Goal: Information Seeking & Learning: Learn about a topic

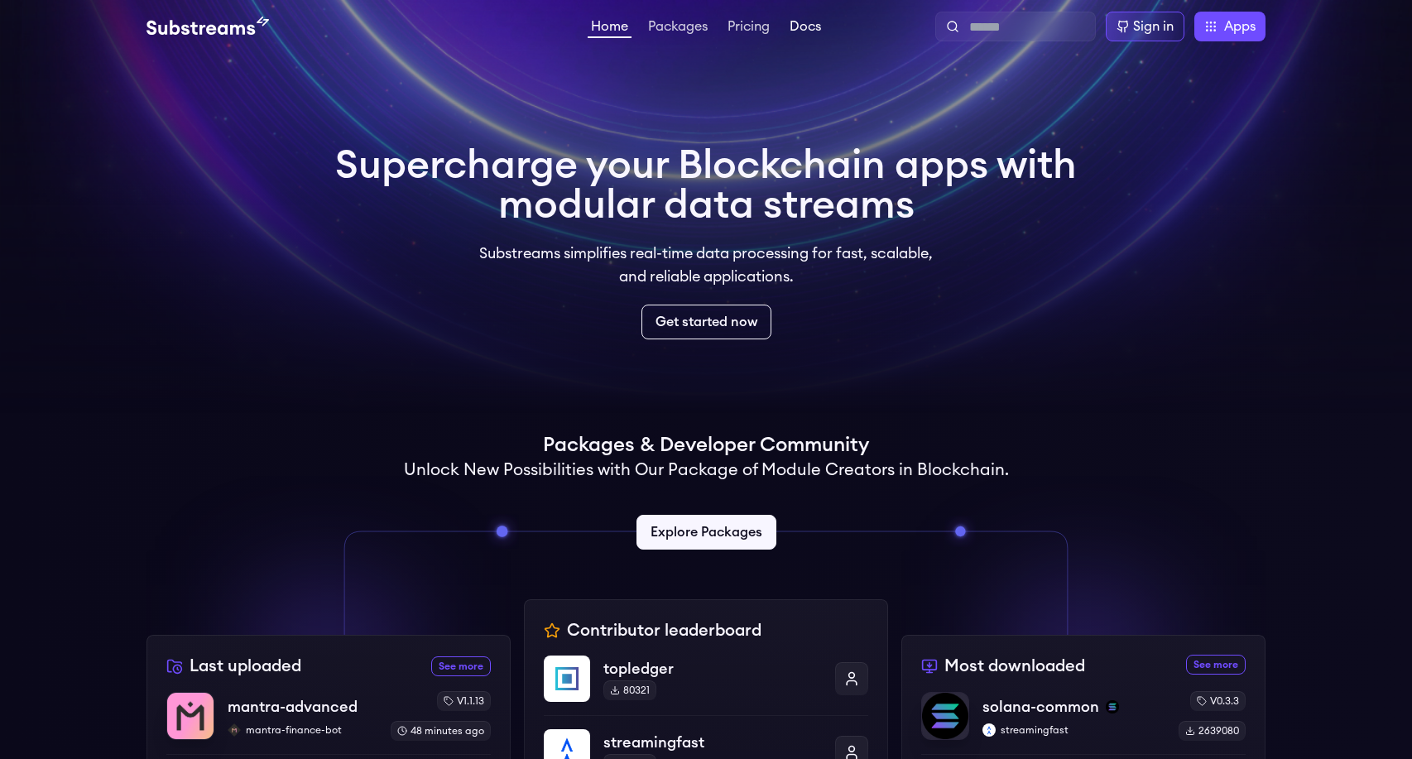
click at [818, 26] on link "Docs" at bounding box center [805, 28] width 38 height 17
click at [817, 23] on link "Docs" at bounding box center [805, 28] width 38 height 17
click at [218, 33] on img at bounding box center [207, 27] width 122 height 20
click at [825, 23] on div "Sign in Apps Subgraph Studio Graph Explorer [DOMAIN_NAME] The Graph Market" at bounding box center [1044, 27] width 441 height 30
click at [818, 24] on link "Docs" at bounding box center [805, 28] width 38 height 17
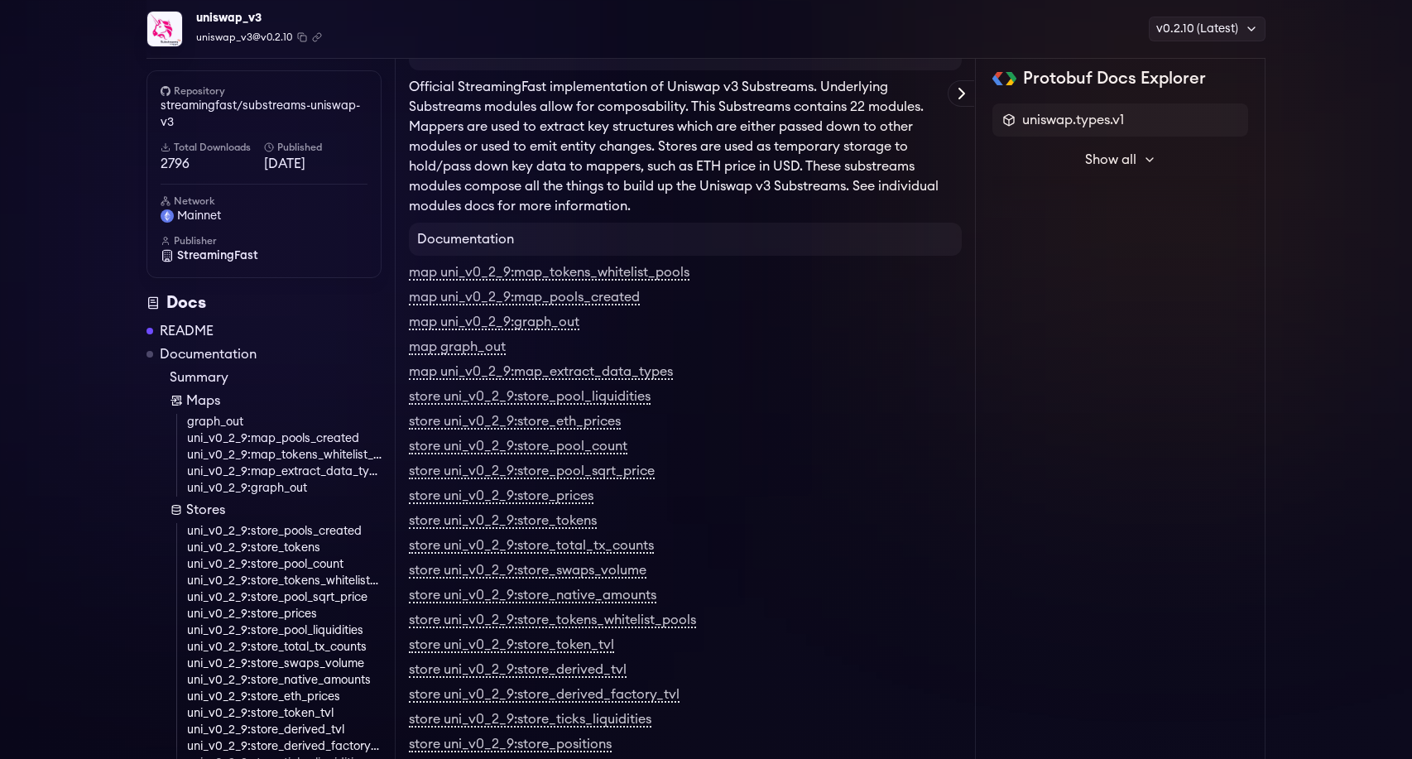
scroll to position [138, 0]
